Goal: Information Seeking & Learning: Learn about a topic

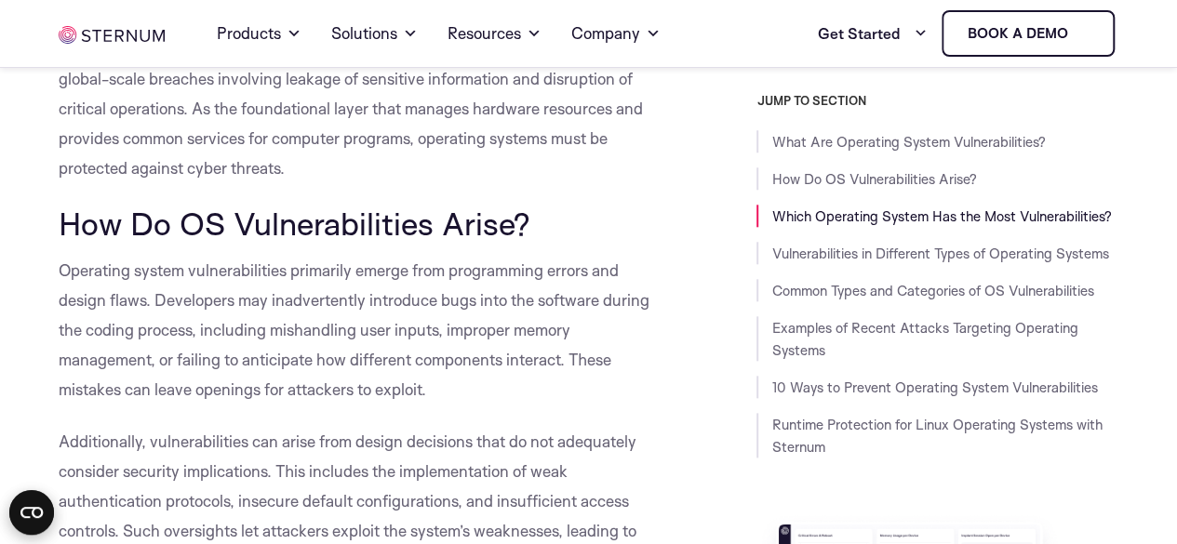
scroll to position [930, 0]
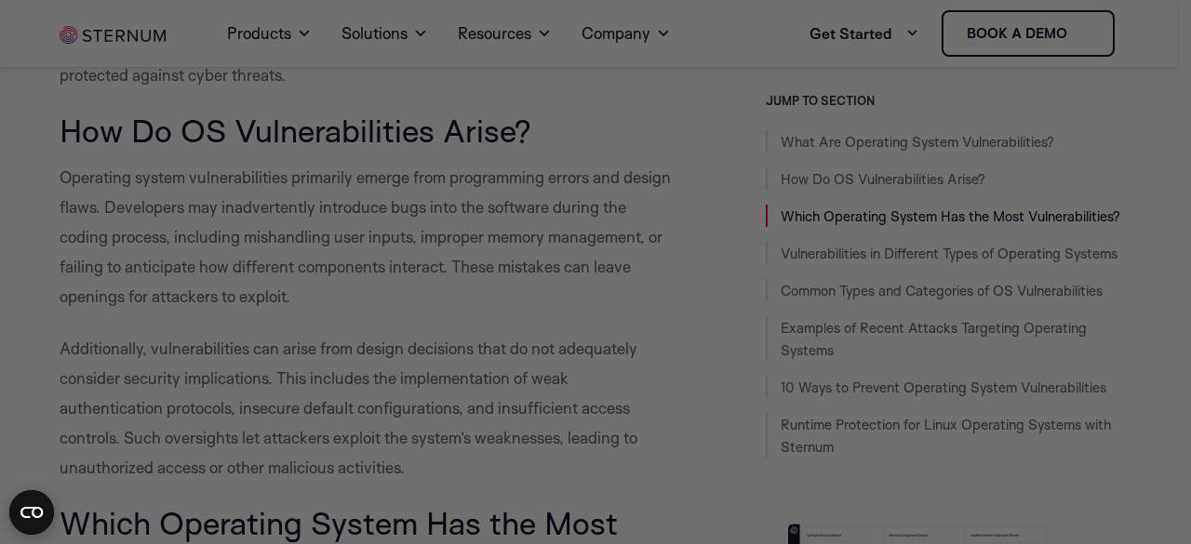
click at [61, 174] on div at bounding box center [601, 275] width 1203 height 550
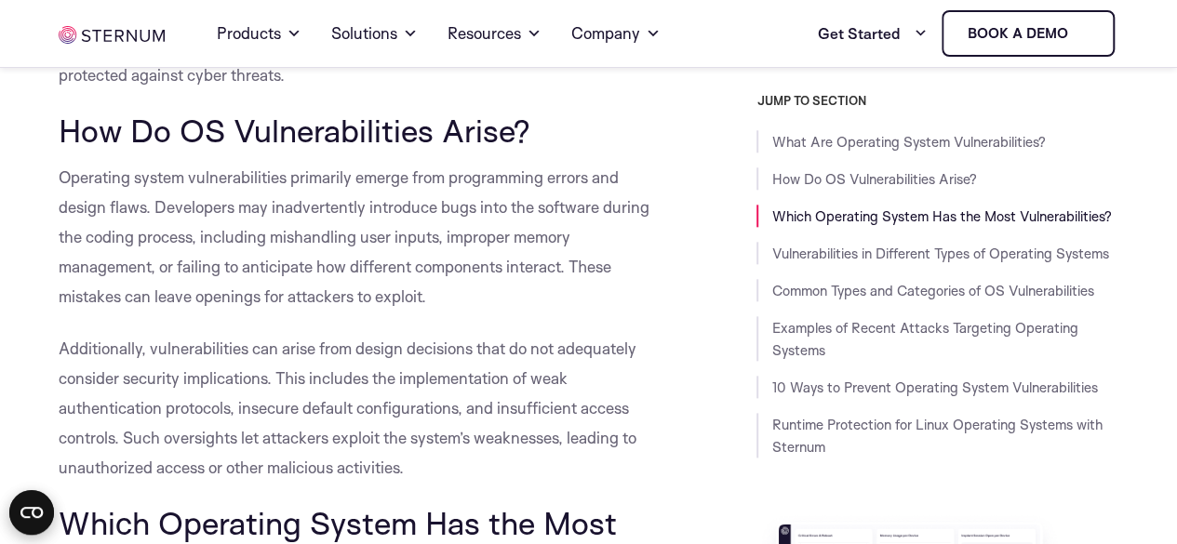
drag, startPoint x: 60, startPoint y: 180, endPoint x: 456, endPoint y: 474, distance: 493.4
copy div "Operating system vulnerabilities primarily emerge from programming errors and d…"
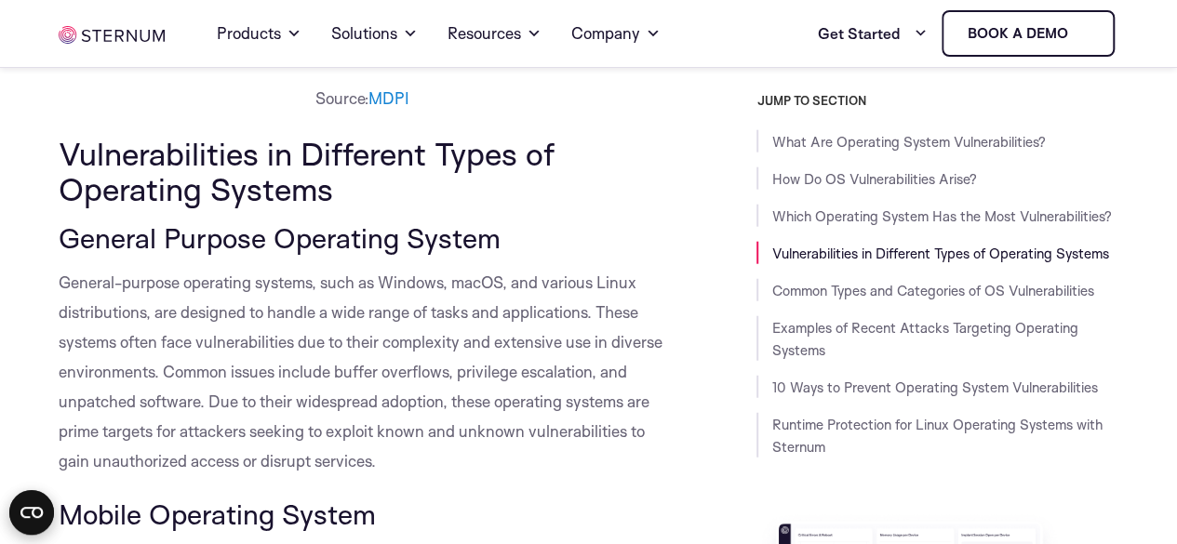
scroll to position [2232, 0]
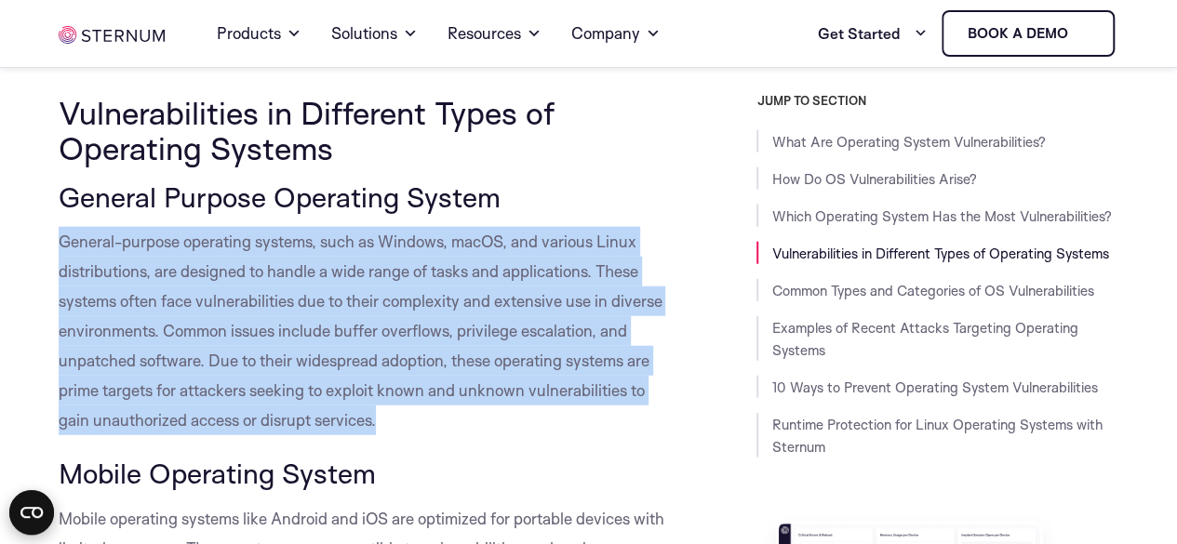
drag, startPoint x: 50, startPoint y: 238, endPoint x: 423, endPoint y: 429, distance: 418.9
copy span "General-purpose operating systems, such as Windows, macOS, and various Linux di…"
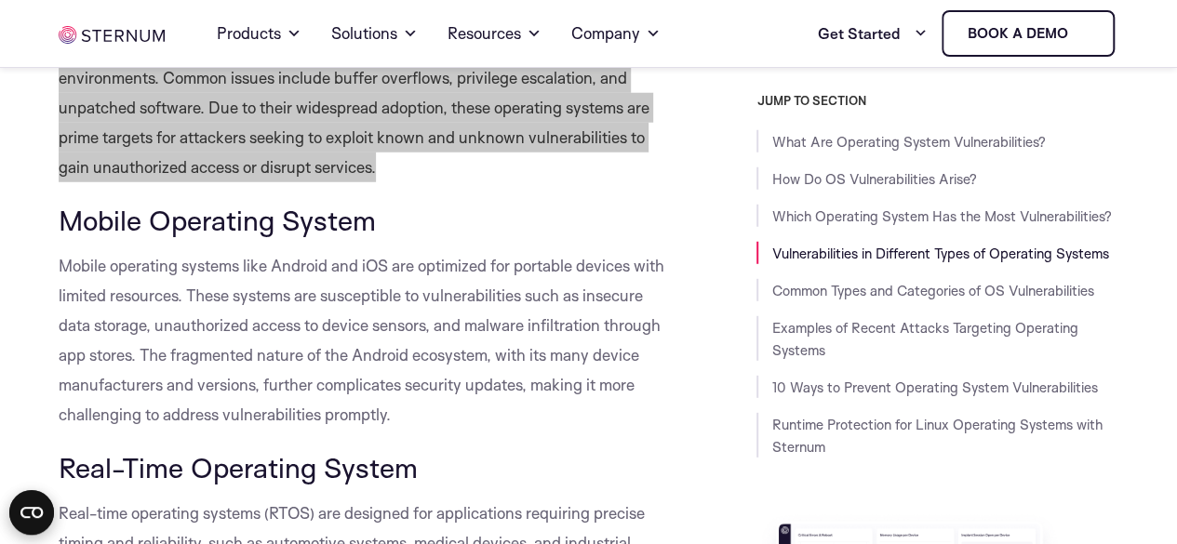
scroll to position [2512, 0]
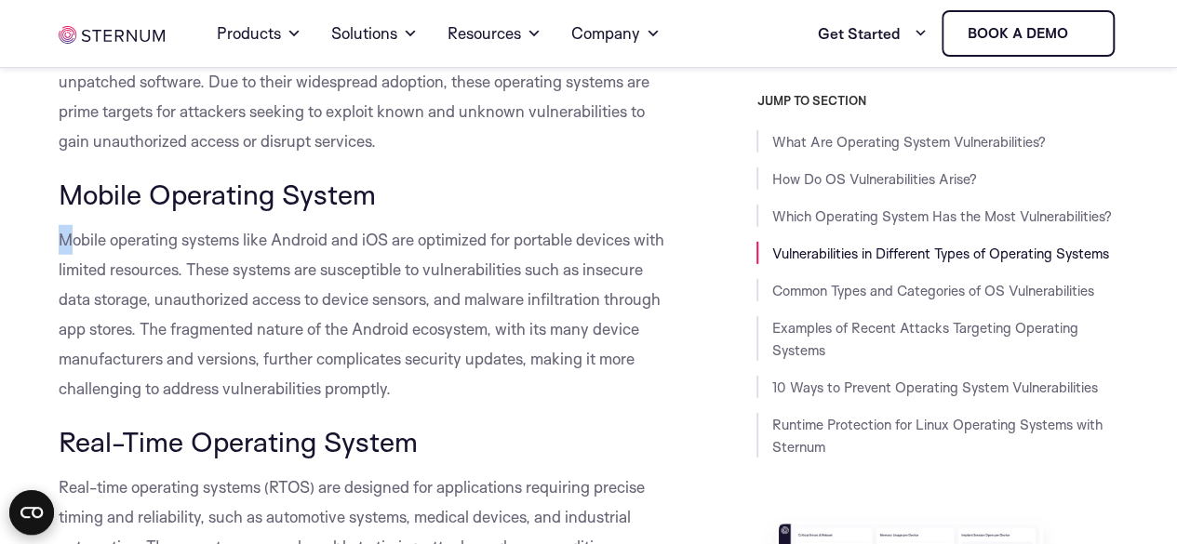
drag, startPoint x: 60, startPoint y: 236, endPoint x: 67, endPoint y: 248, distance: 14.2
click at [67, 248] on span "Mobile operating systems like Android and iOS are optimized for portable device…" at bounding box center [362, 314] width 606 height 168
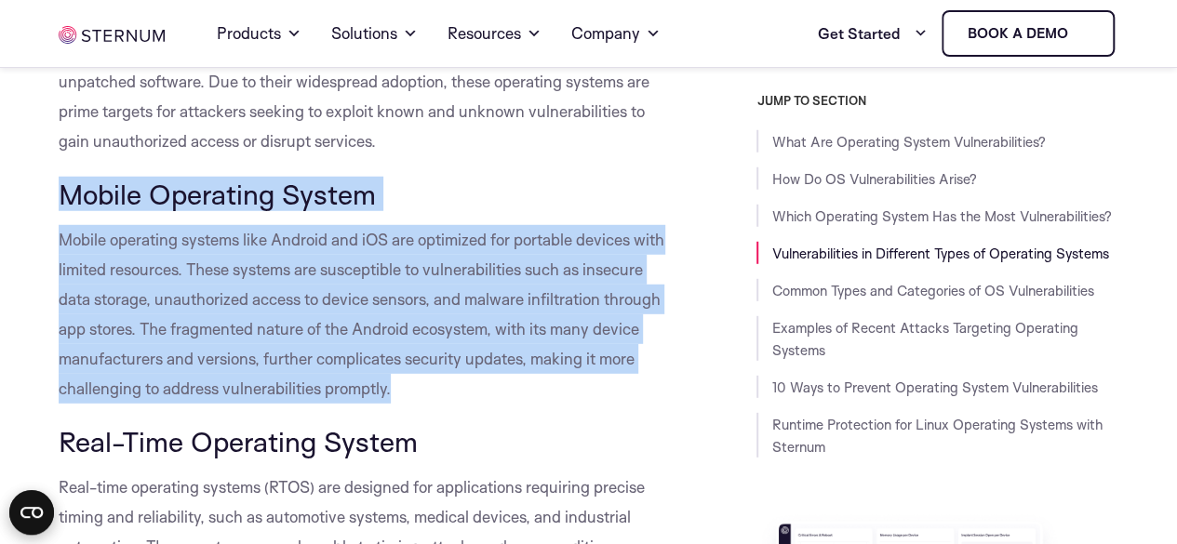
drag, startPoint x: 58, startPoint y: 188, endPoint x: 597, endPoint y: 395, distance: 578.0
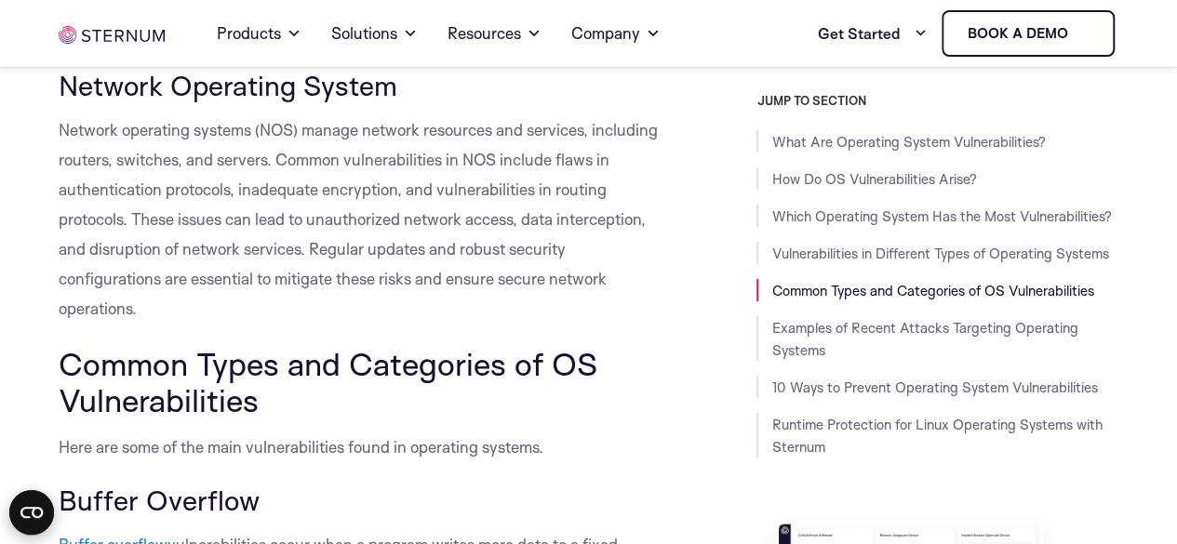
scroll to position [3163, 0]
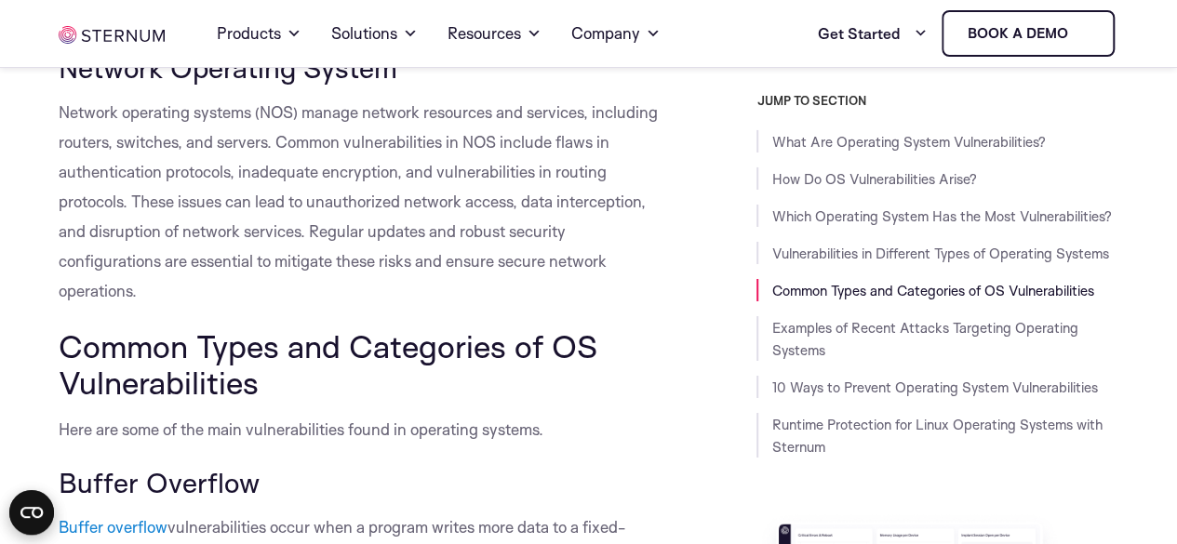
click at [311, 299] on p "Network operating systems (NOS) manage network resources and services, includin…" at bounding box center [362, 202] width 606 height 208
